Goal: Information Seeking & Learning: Learn about a topic

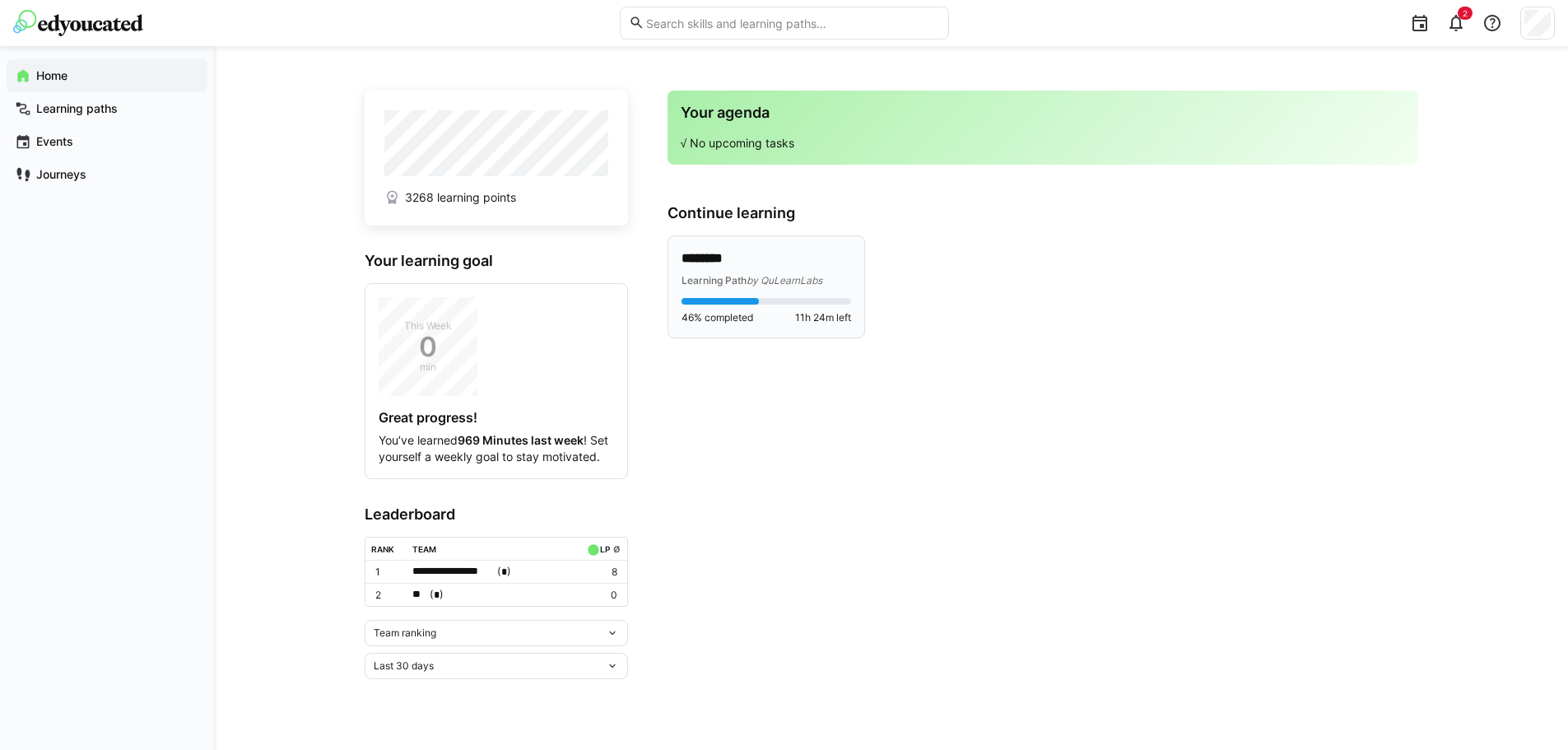
click at [730, 308] on div "46% completed 11h 24m left" at bounding box center [765, 311] width 170 height 26
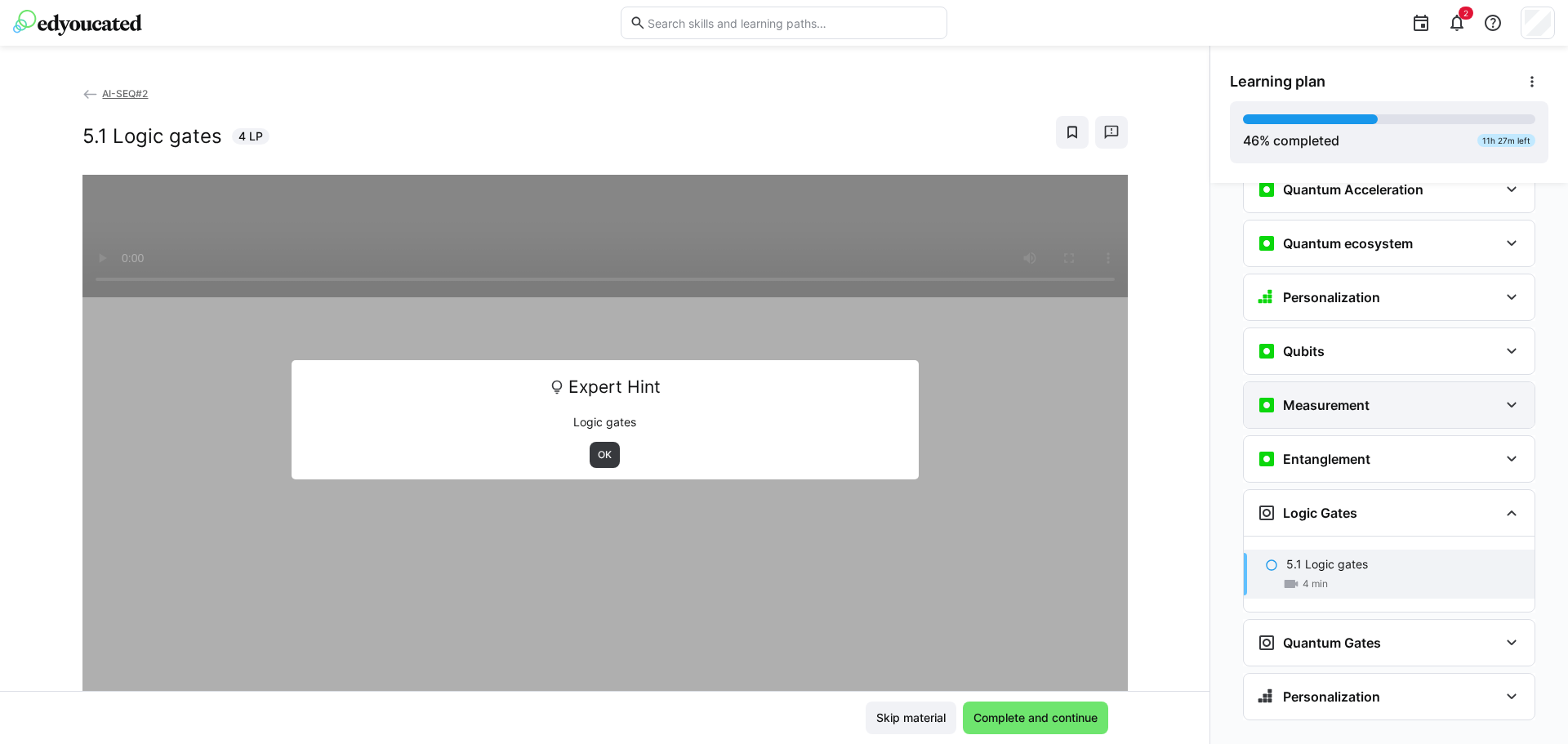
scroll to position [1780, 0]
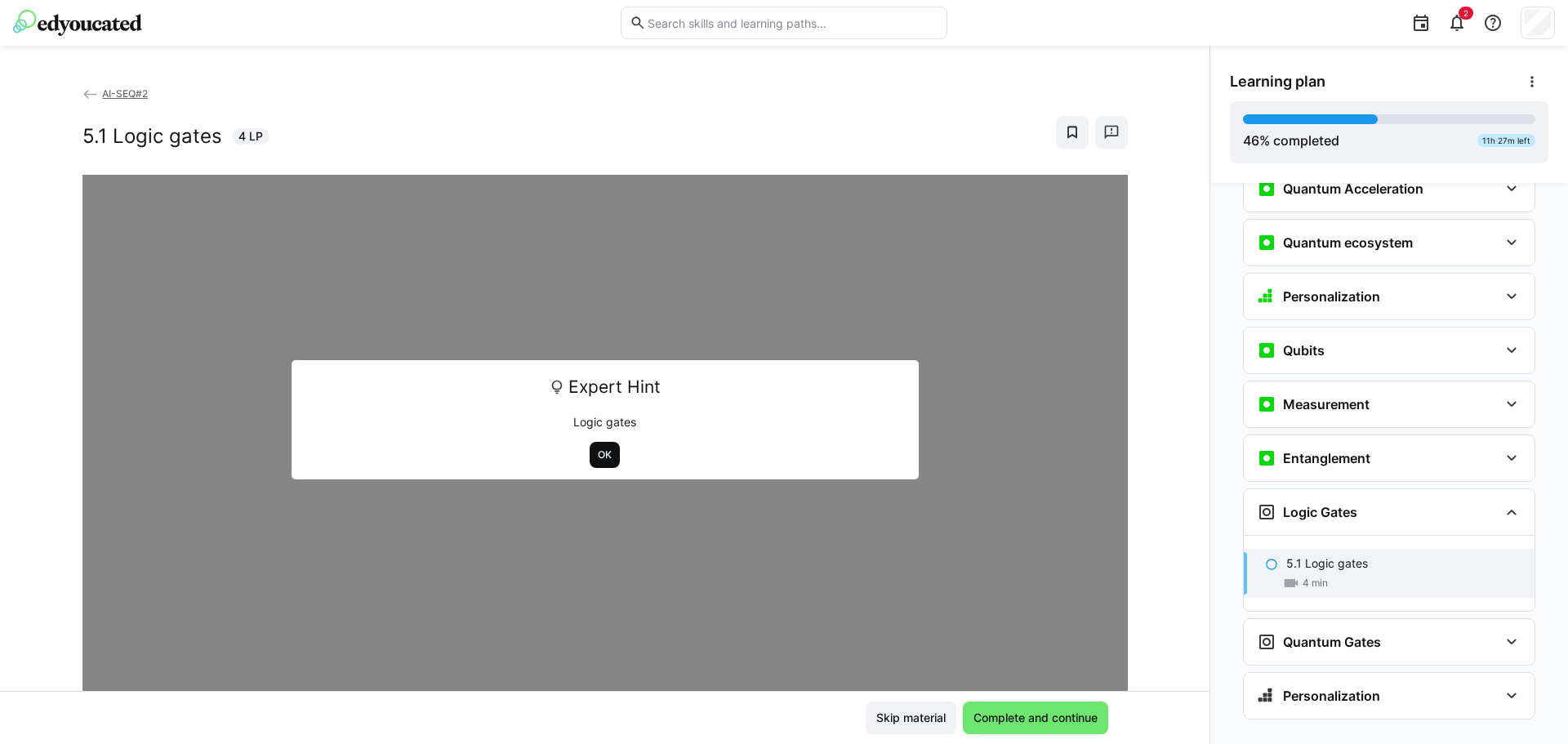
click at [597, 454] on span "OK" at bounding box center [605, 455] width 17 height 14
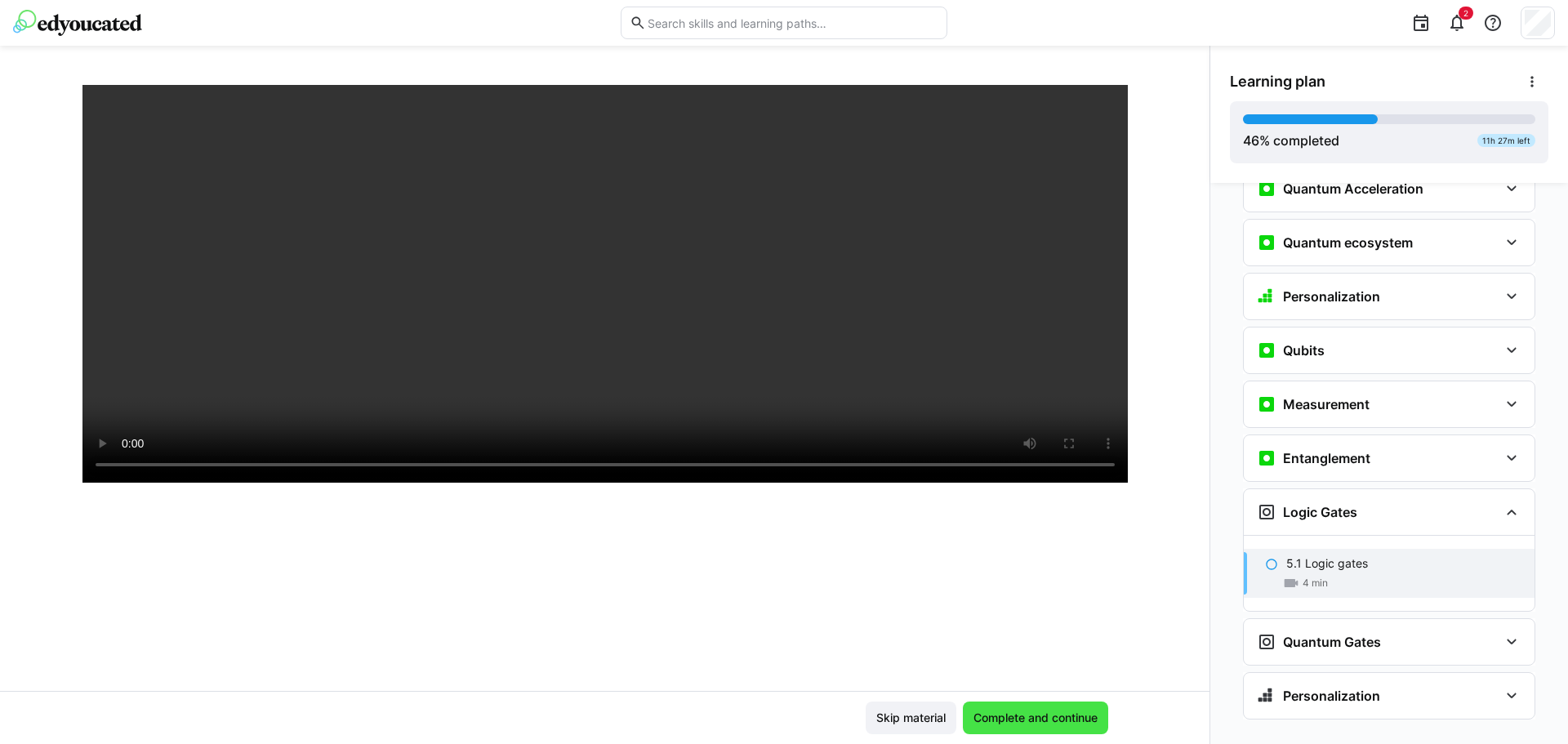
click at [1064, 719] on span "Complete and continue" at bounding box center [1035, 718] width 129 height 16
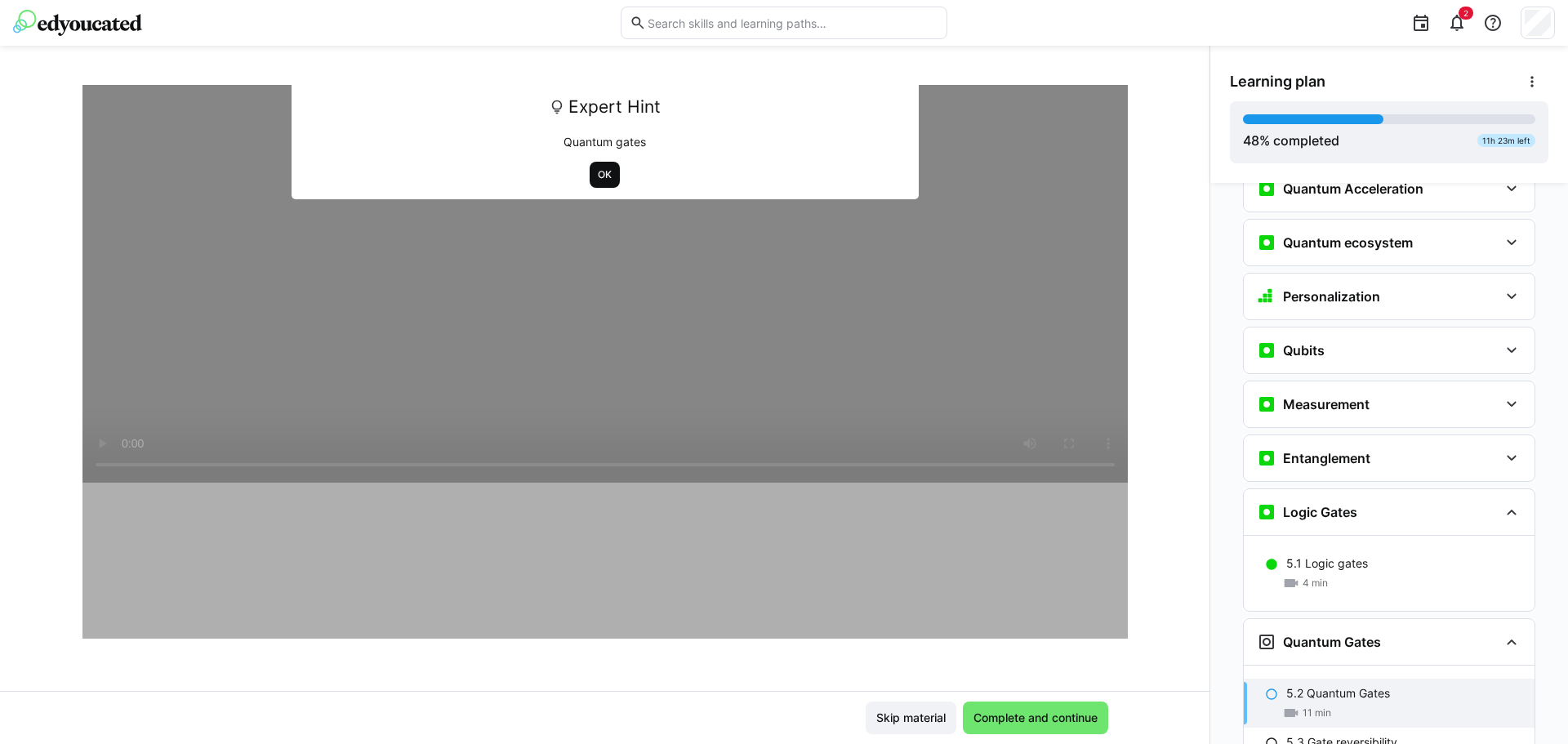
click at [597, 178] on span "OK" at bounding box center [605, 175] width 17 height 14
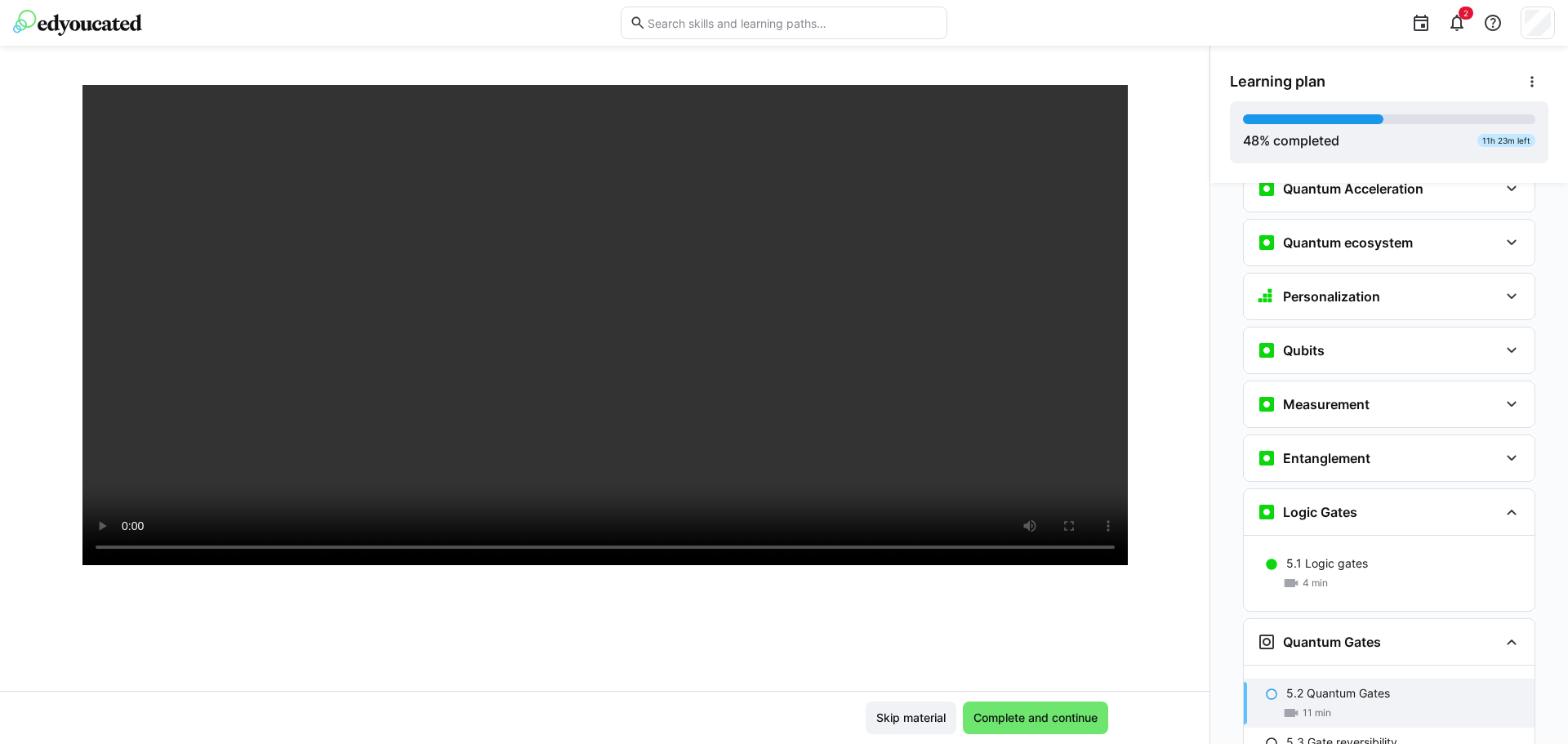
scroll to position [245, 0]
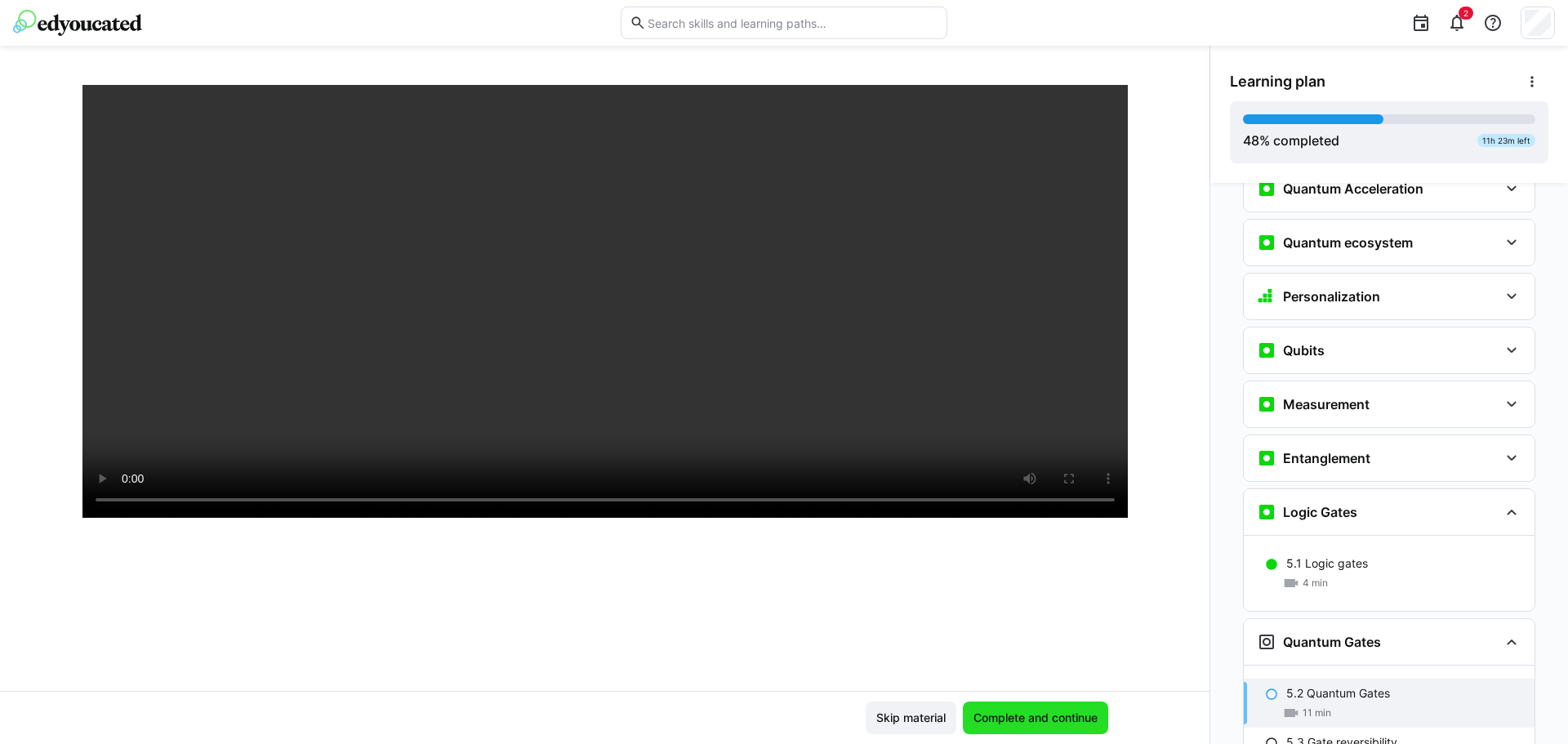
click at [1035, 715] on span "Complete and continue" at bounding box center [1035, 718] width 129 height 16
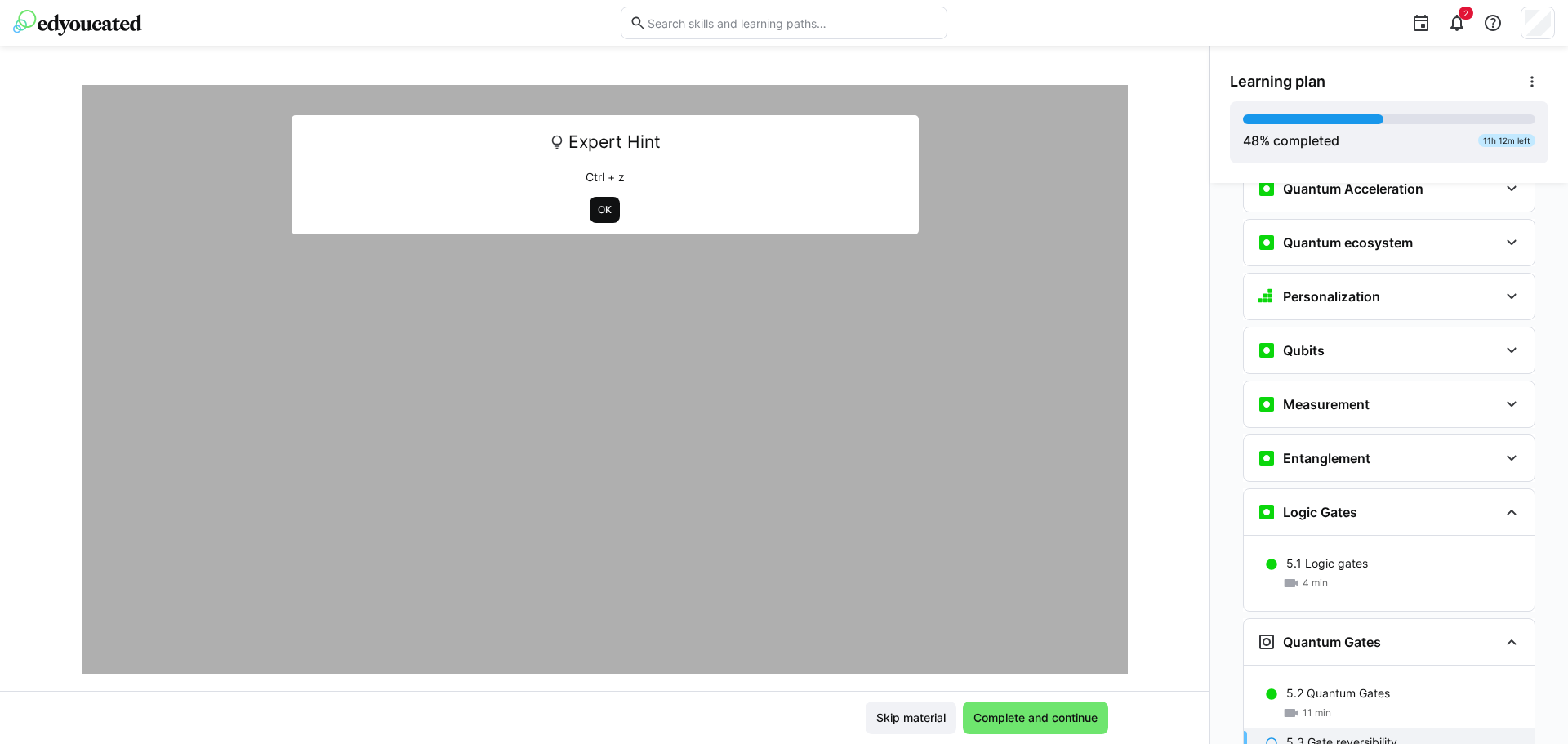
click at [589, 212] on span "OK" at bounding box center [605, 209] width 31 height 26
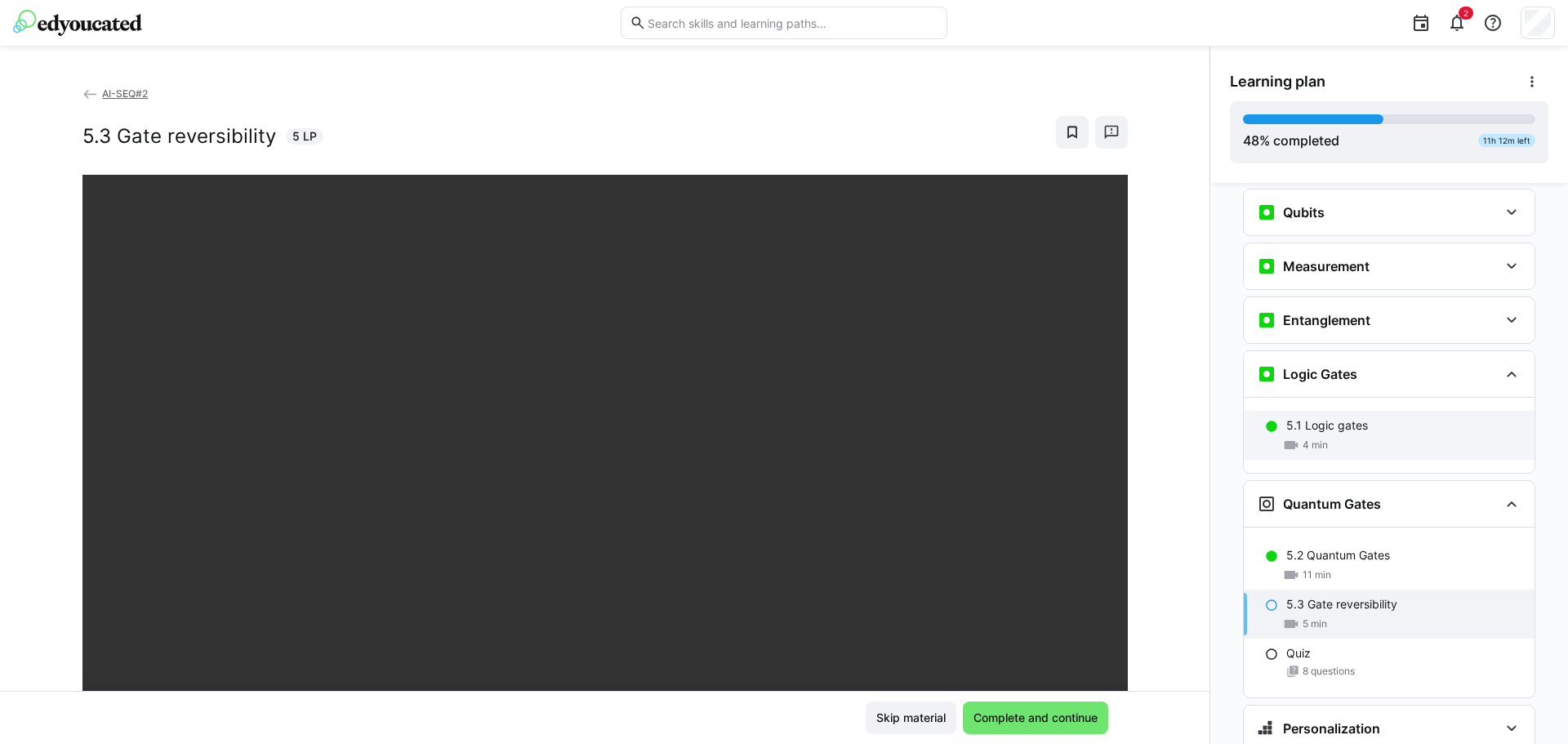
scroll to position [1950, 0]
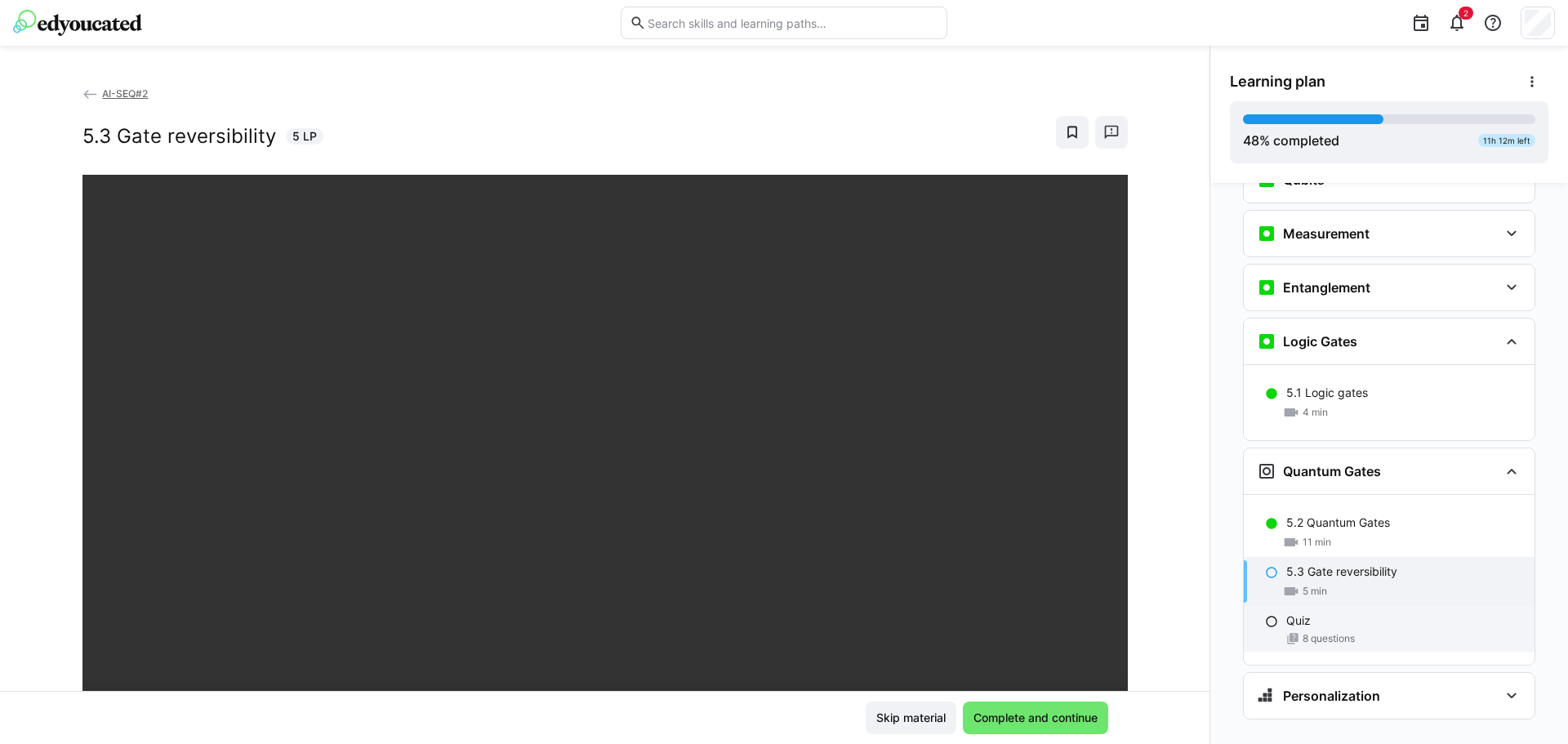
click at [1356, 623] on div "Quiz 8 questions" at bounding box center [1389, 629] width 291 height 46
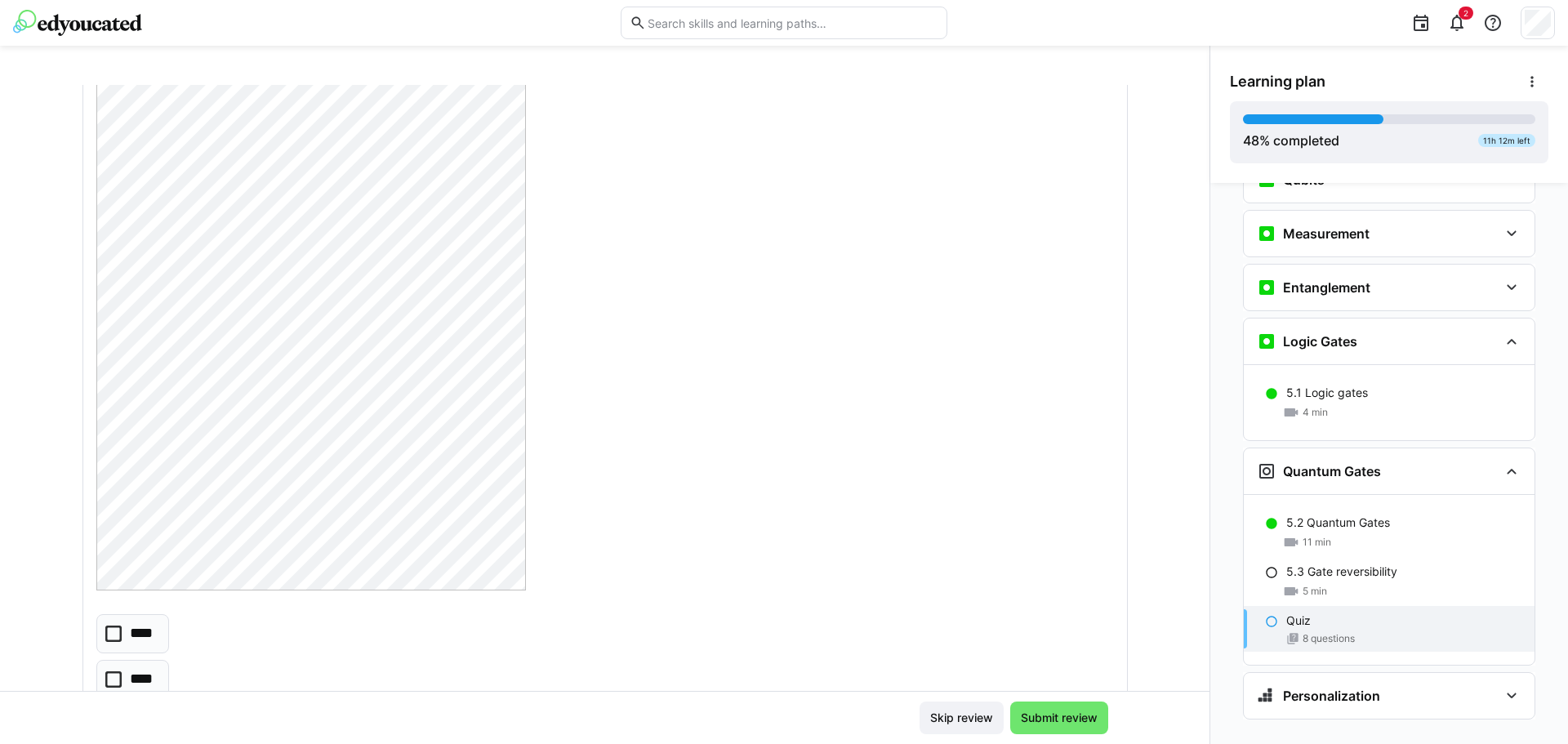
scroll to position [0, 0]
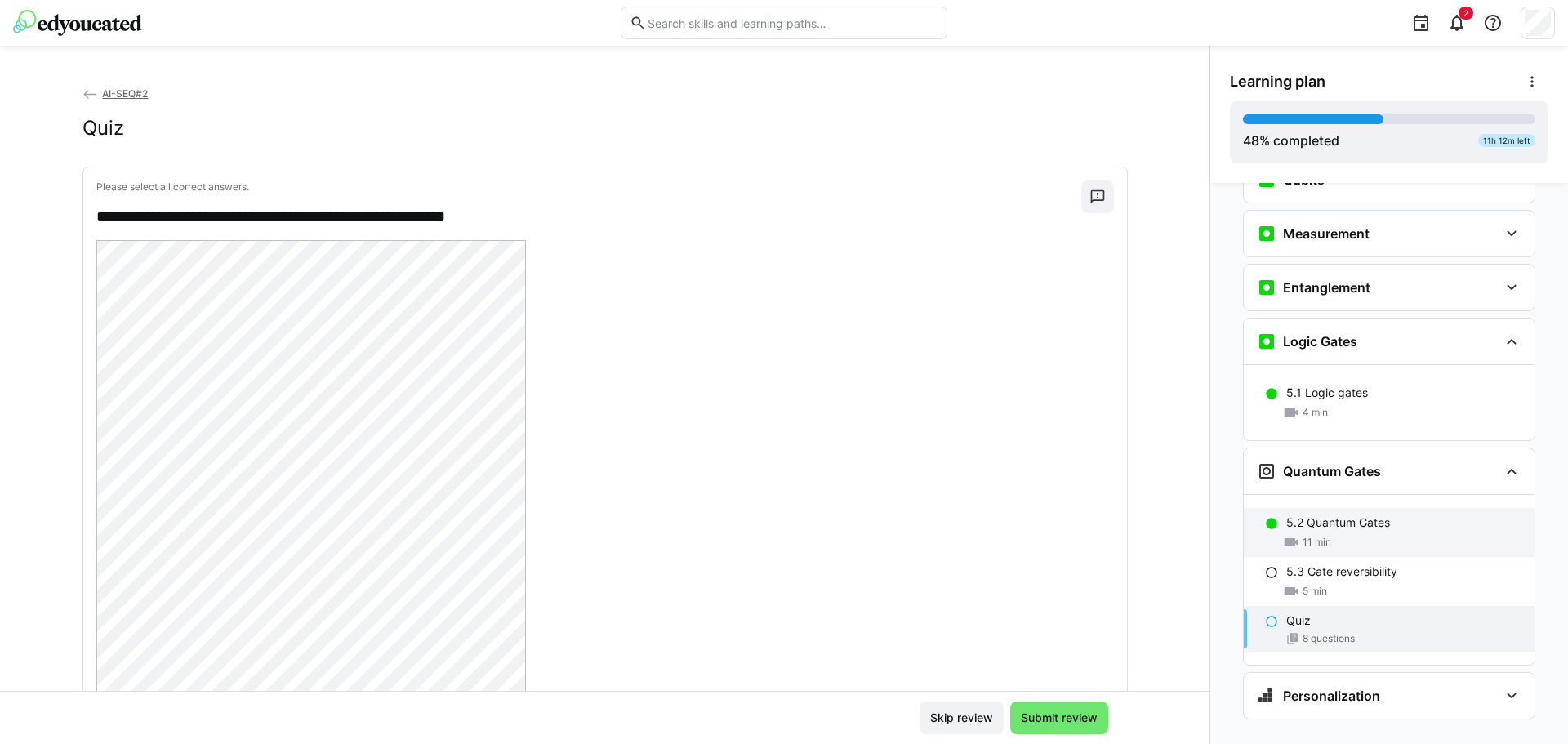
click at [1373, 514] on p "5.2 Quantum Gates" at bounding box center [1337, 522] width 104 height 16
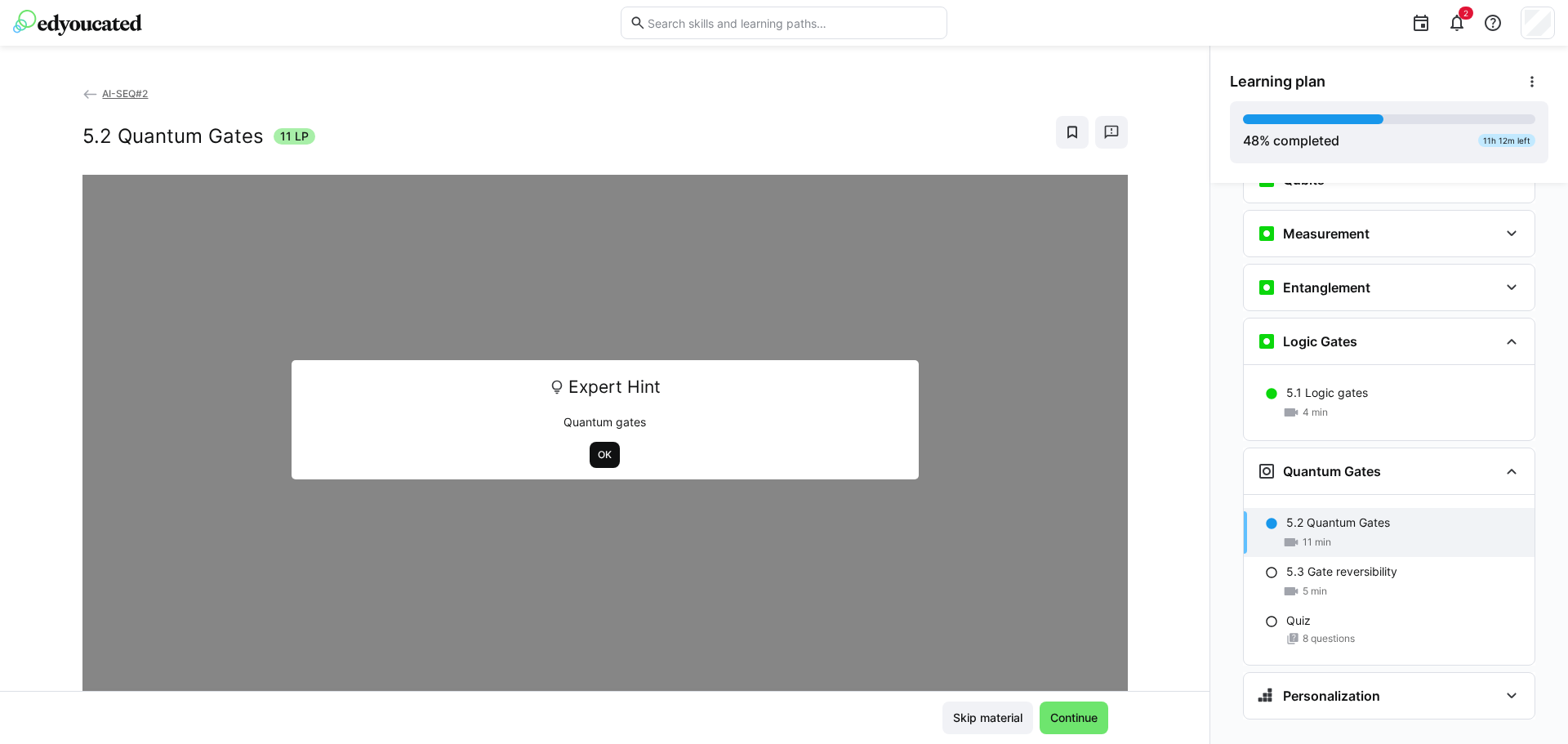
click at [589, 458] on span "OK" at bounding box center [605, 454] width 31 height 26
